Goal: Check status: Check status

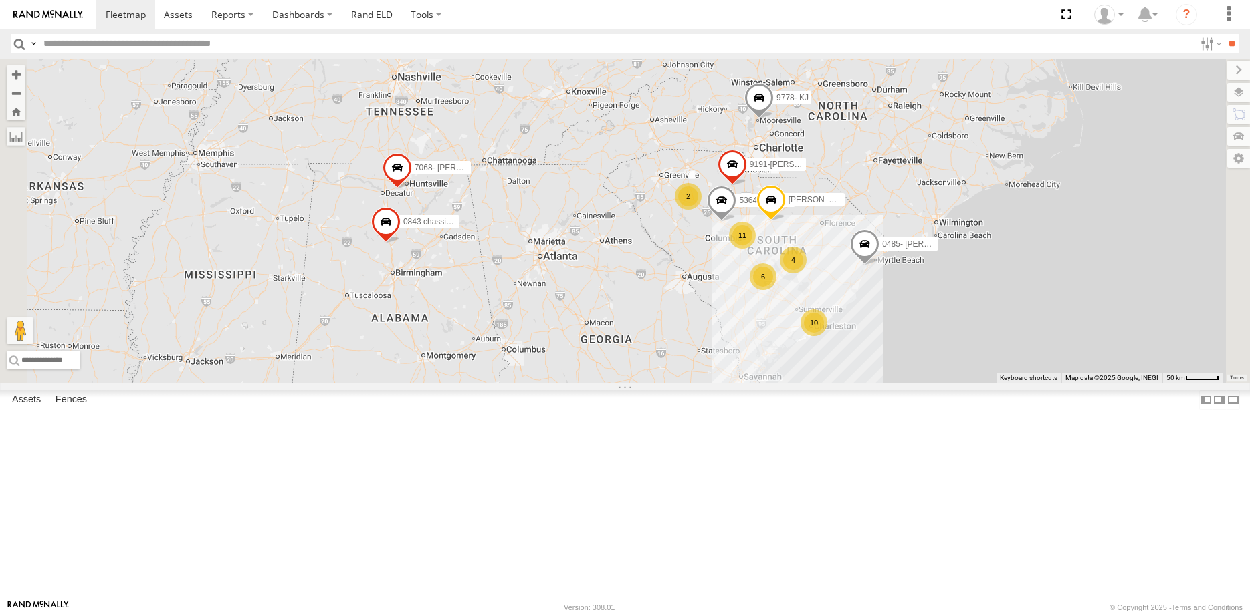
click at [0, 0] on link at bounding box center [0, 0] width 0 height 0
click at [0, 0] on div "8409- Dennis Camera" at bounding box center [0, 0] width 0 height 0
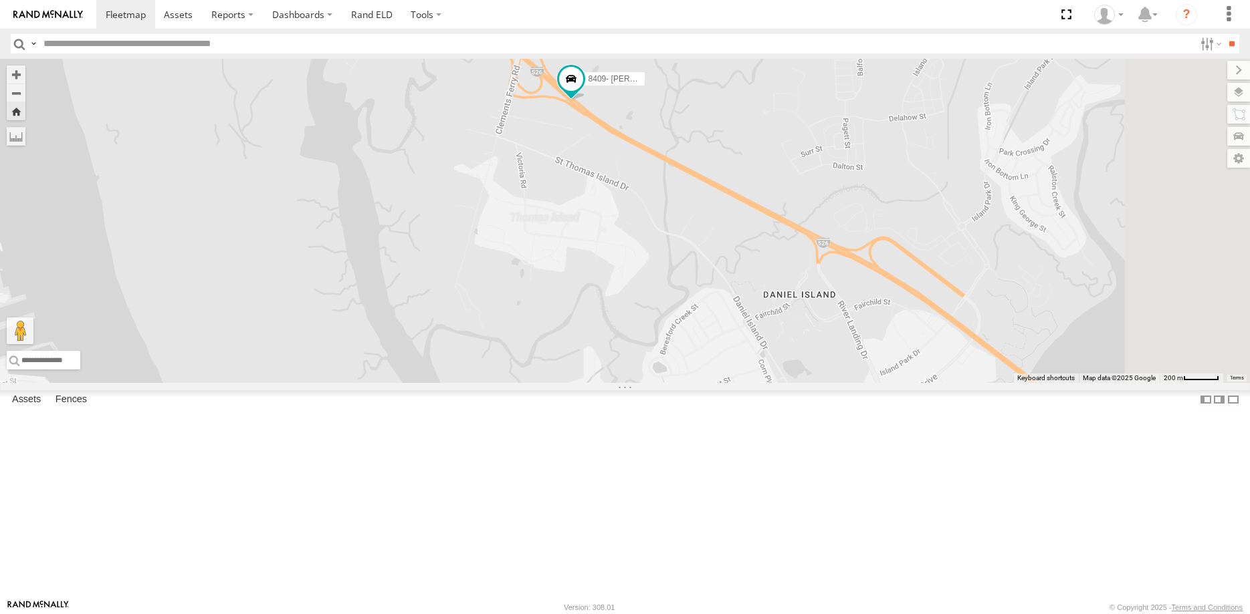
drag, startPoint x: 900, startPoint y: 426, endPoint x: 732, endPoint y: 289, distance: 216.2
click at [732, 289] on div "8409- Dennis Camera" at bounding box center [625, 221] width 1250 height 324
